Goal: Navigation & Orientation: Understand site structure

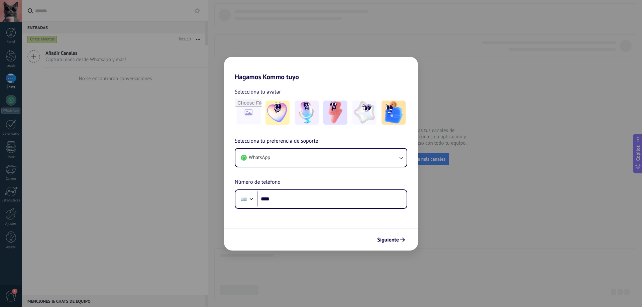
click at [457, 89] on div "Hagamos Kommo tuyo Selecciona tu avatar Selecciona tu preferencia de soporte Wh…" at bounding box center [321, 153] width 642 height 307
click at [395, 242] on span "Siguiente" at bounding box center [388, 240] width 22 height 5
click at [482, 149] on div "Hagamos Kommo tuyo Selecciona tu avatar Selecciona tu preferencia de soporte Wh…" at bounding box center [321, 153] width 642 height 307
click at [135, 13] on div "Hagamos Kommo tuyo Selecciona tu avatar Selecciona tu preferencia de soporte Wh…" at bounding box center [321, 153] width 642 height 307
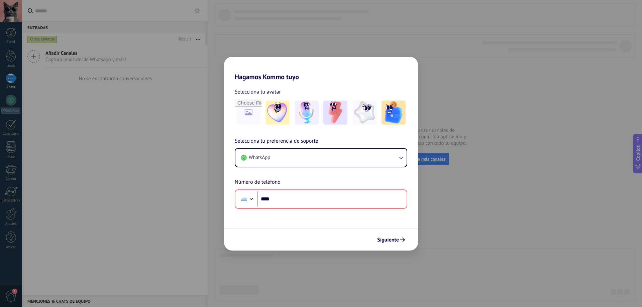
click at [248, 28] on div "Hagamos Kommo tuyo Selecciona tu avatar Selecciona tu preferencia de soporte Wh…" at bounding box center [321, 153] width 642 height 307
click at [277, 110] on img at bounding box center [278, 113] width 24 height 24
click at [254, 115] on input "file" at bounding box center [249, 113] width 26 height 26
click at [490, 69] on div "Hagamos Kommo tuyo Selecciona tu avatar Restablecer Selecciona tu preferencia d…" at bounding box center [321, 153] width 642 height 307
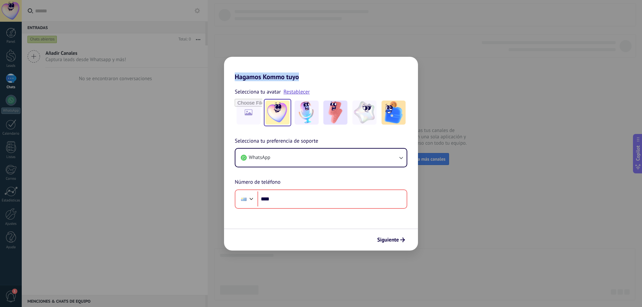
click at [490, 69] on div "Hagamos Kommo tuyo Selecciona tu avatar Restablecer Selecciona tu preferencia d…" at bounding box center [321, 153] width 642 height 307
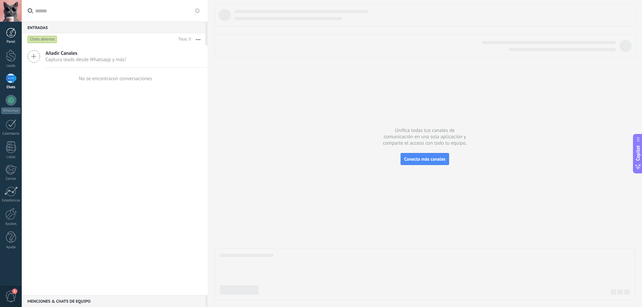
click at [5, 36] on link "Panel" at bounding box center [11, 36] width 22 height 16
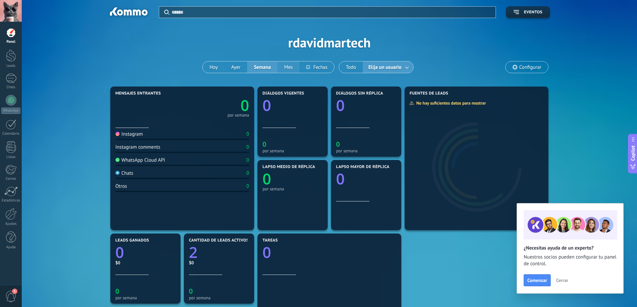
click at [290, 70] on button "Mes" at bounding box center [289, 67] width 22 height 11
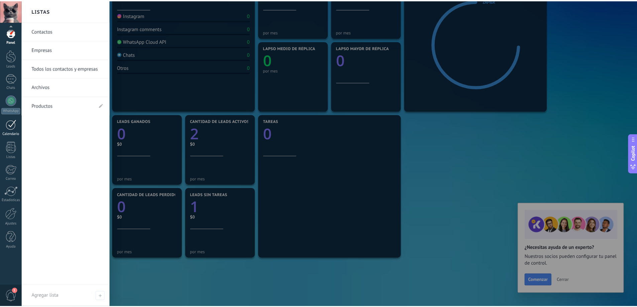
scroll to position [134, 0]
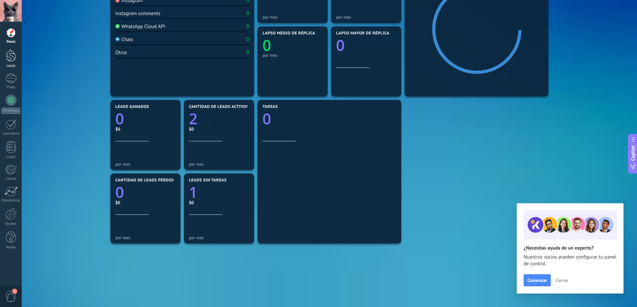
click at [13, 59] on div at bounding box center [11, 56] width 10 height 12
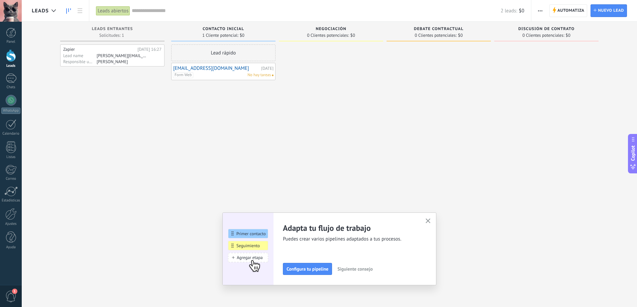
click at [350, 270] on span "Siguiente consejo" at bounding box center [355, 269] width 35 height 5
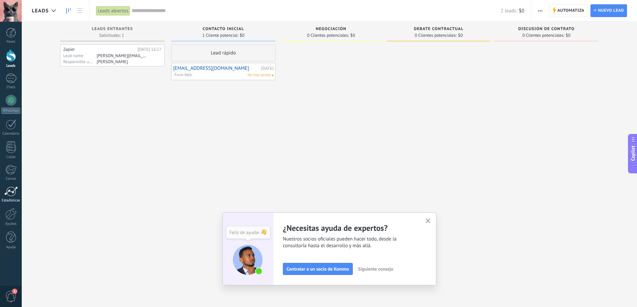
click at [12, 192] on div at bounding box center [10, 192] width 13 height 10
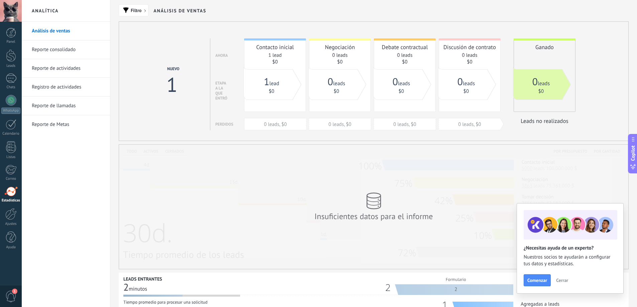
click at [559, 279] on span "Cerrar" at bounding box center [562, 280] width 12 height 5
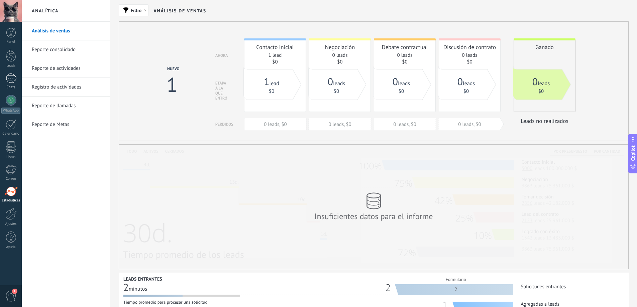
click at [12, 81] on div at bounding box center [11, 79] width 11 height 10
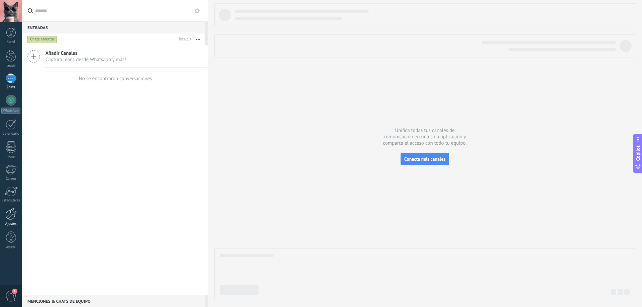
click at [12, 221] on link "Ajustes" at bounding box center [11, 217] width 22 height 18
